Goal: Information Seeking & Learning: Compare options

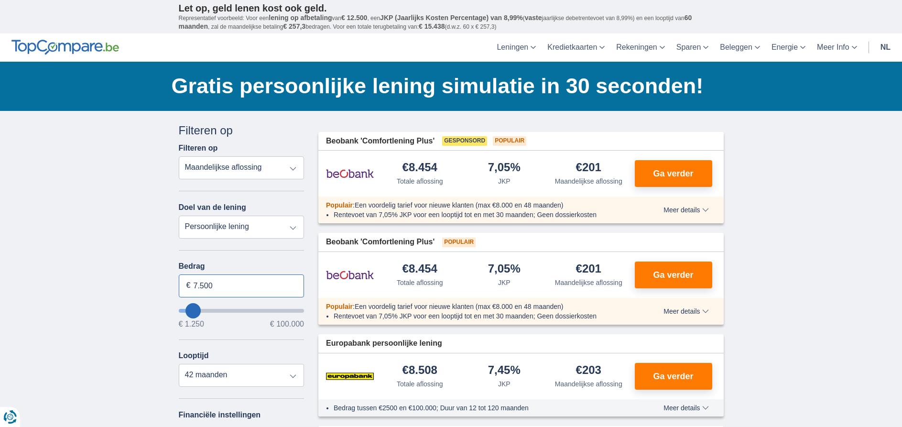
click at [244, 284] on input "7.500" at bounding box center [242, 285] width 126 height 23
type input "7"
type input "15.000"
type input "15250"
click at [179, 364] on select "12 maanden 18 maanden 24 maanden 30 maanden 36 maanden 42 maanden 48 maanden 60…" at bounding box center [242, 375] width 126 height 23
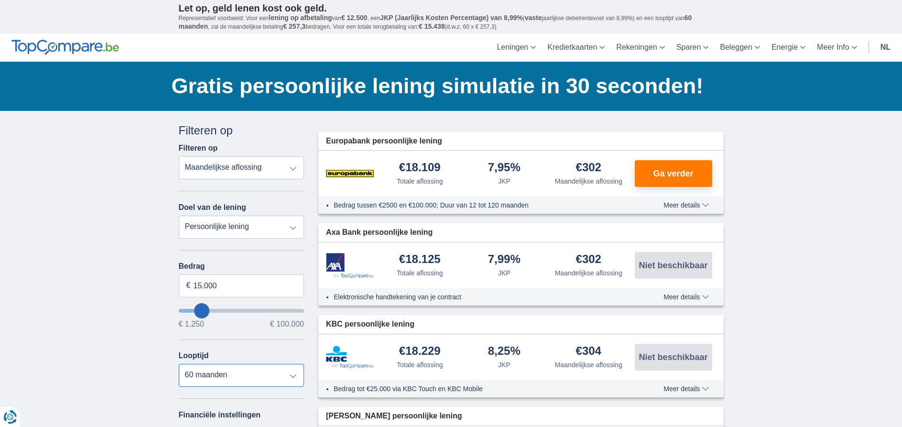
select select "60"
click option "60 maanden" at bounding box center [0, 0] width 0 height 0
click at [179, 156] on select "Totale aflossing JKP Maandelijkse aflossing" at bounding box center [242, 167] width 126 height 23
click at [300, 164] on select "Totale aflossing JKP Maandelijkse aflossing" at bounding box center [242, 167] width 126 height 23
